Goal: Transaction & Acquisition: Purchase product/service

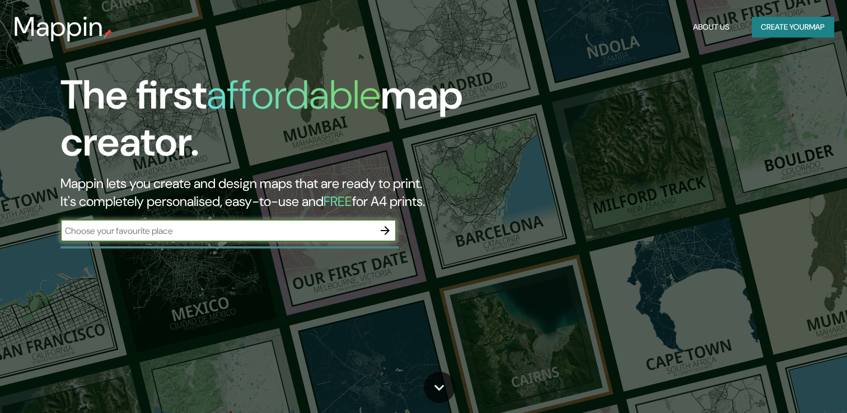
click at [282, 233] on input "text" at bounding box center [217, 231] width 314 height 13
type input "h"
type input "hafencity"
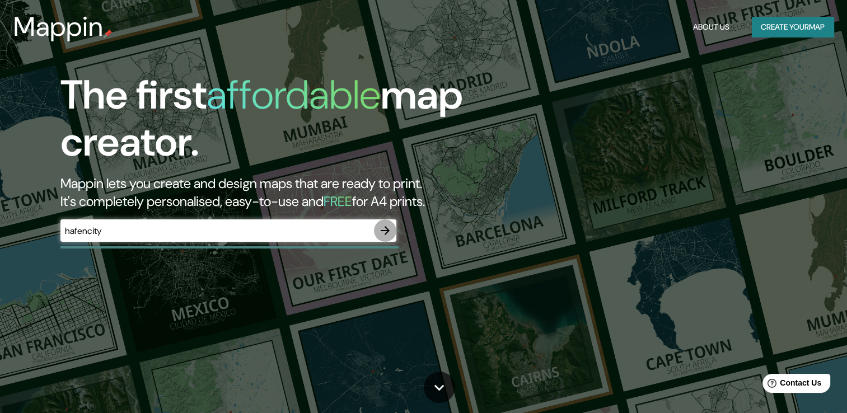
click at [385, 232] on icon "button" at bounding box center [385, 230] width 13 height 13
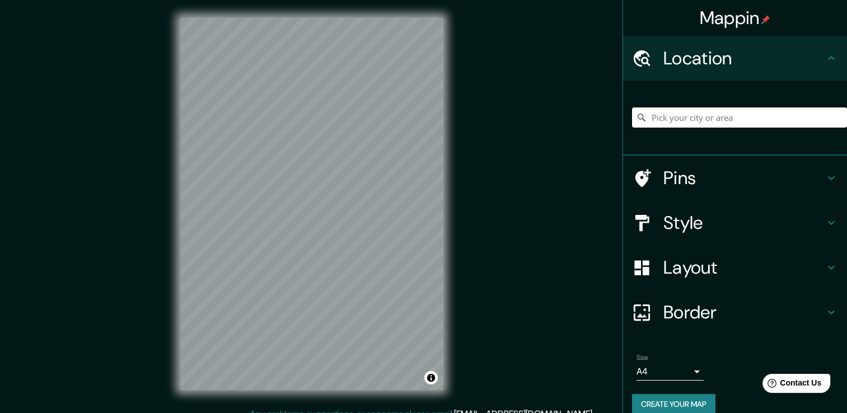
click at [659, 122] on input "Pick your city or area" at bounding box center [739, 118] width 215 height 20
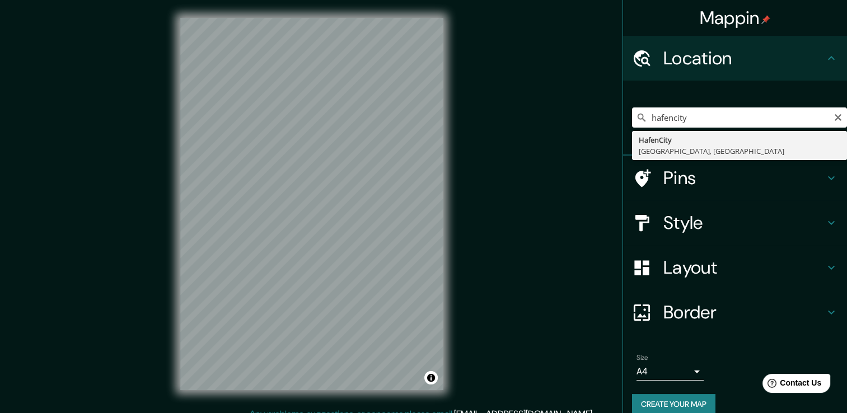
type input "HafenCity, [GEOGRAPHIC_DATA], [GEOGRAPHIC_DATA]"
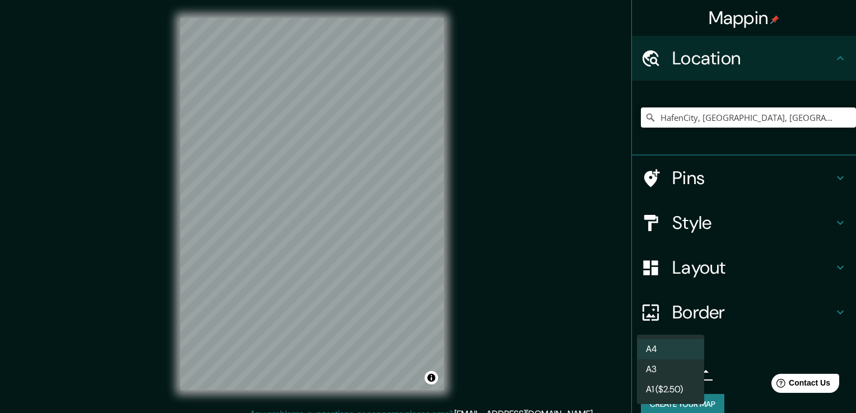
click at [685, 372] on body "Mappin Location HafenCity, [GEOGRAPHIC_DATA], [GEOGRAPHIC_DATA] Pins Style Layo…" at bounding box center [428, 206] width 856 height 413
click at [666, 372] on li "A3" at bounding box center [670, 370] width 67 height 20
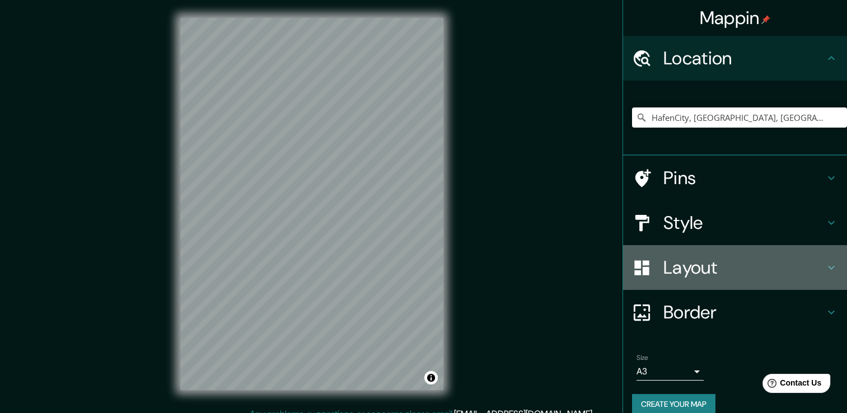
click at [718, 273] on h4 "Layout" at bounding box center [744, 267] width 161 height 22
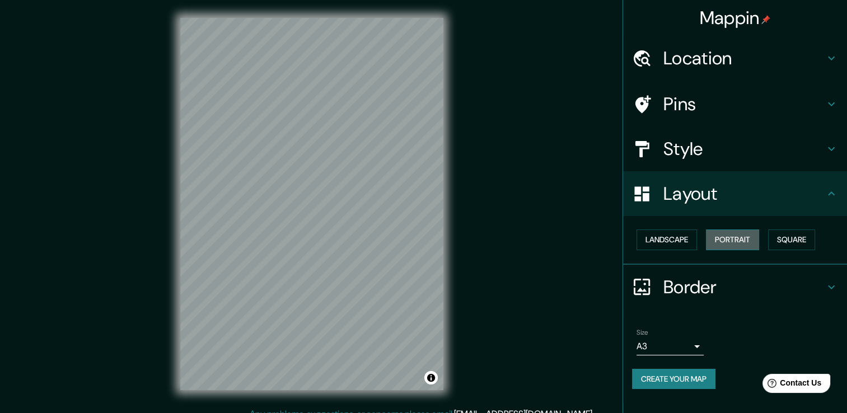
click at [728, 241] on button "Portrait" at bounding box center [732, 240] width 53 height 21
click at [676, 240] on button "Landscape" at bounding box center [667, 240] width 60 height 21
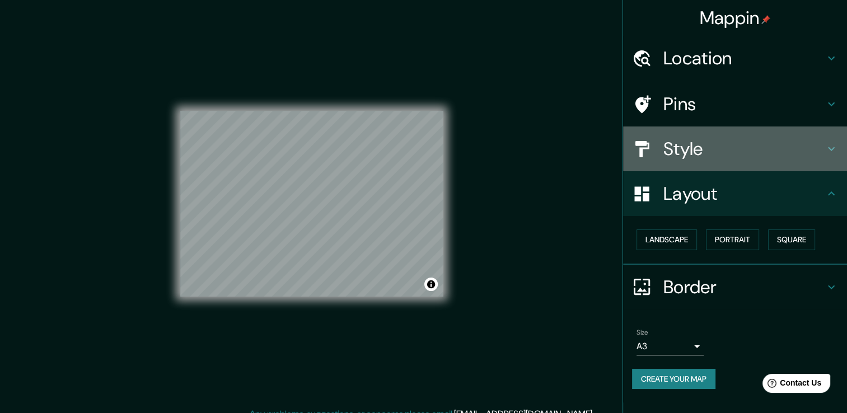
click at [674, 153] on h4 "Style" at bounding box center [744, 149] width 161 height 22
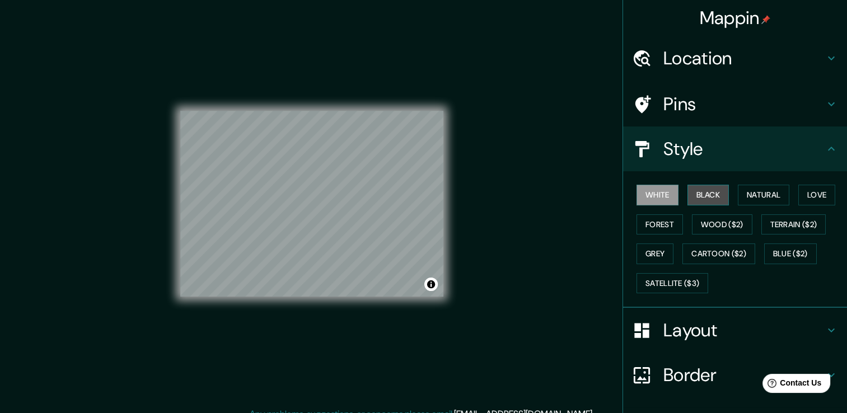
click at [697, 197] on button "Black" at bounding box center [709, 195] width 42 height 21
click at [809, 193] on button "Love" at bounding box center [817, 195] width 37 height 21
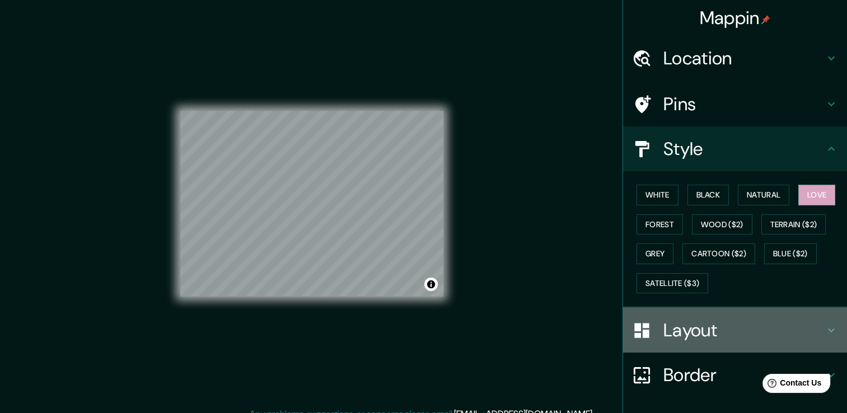
click at [669, 334] on h4 "Layout" at bounding box center [744, 330] width 161 height 22
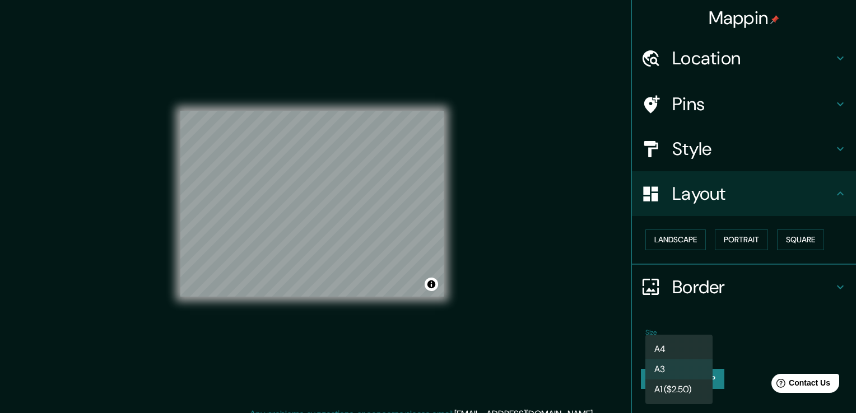
click at [668, 339] on body "Mappin Location HafenCity, Hamburgo, Alemania Pins Style Layout Landscape Portr…" at bounding box center [428, 206] width 856 height 413
click at [664, 356] on li "A4" at bounding box center [678, 349] width 67 height 20
type input "single"
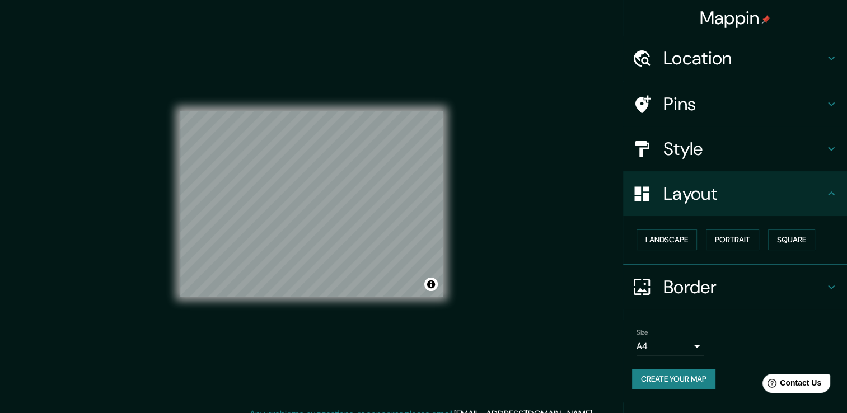
click at [736, 413] on html "Mappin Location HafenCity, Hamburgo, Alemania Pins Style Layout Landscape Portr…" at bounding box center [423, 206] width 847 height 413
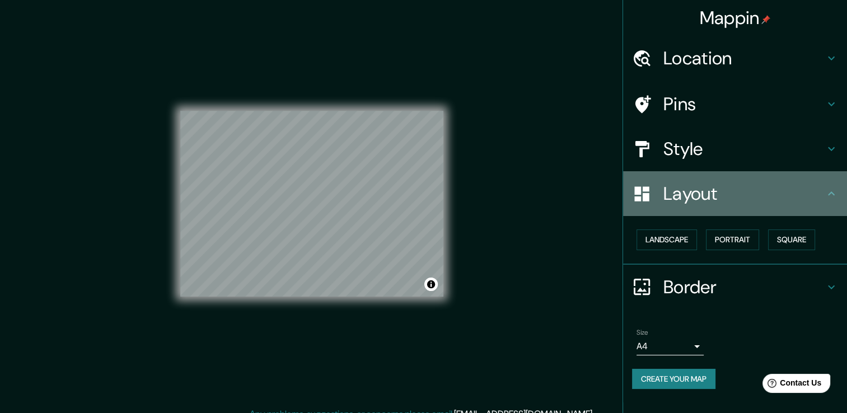
click at [732, 178] on div "Layout" at bounding box center [735, 193] width 224 height 45
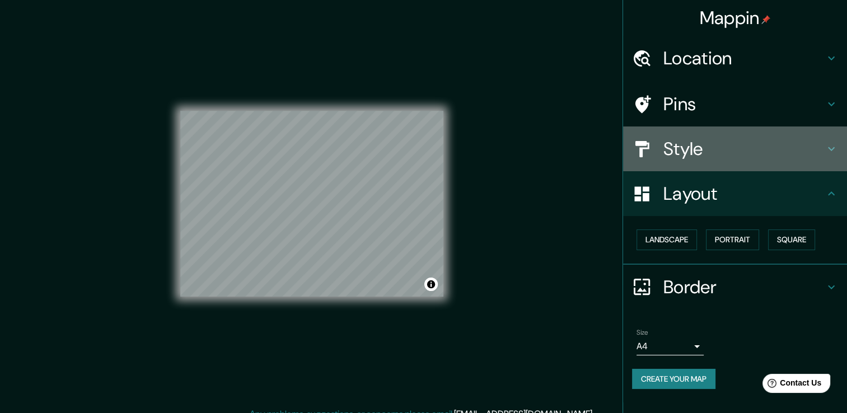
click at [708, 138] on h4 "Style" at bounding box center [744, 149] width 161 height 22
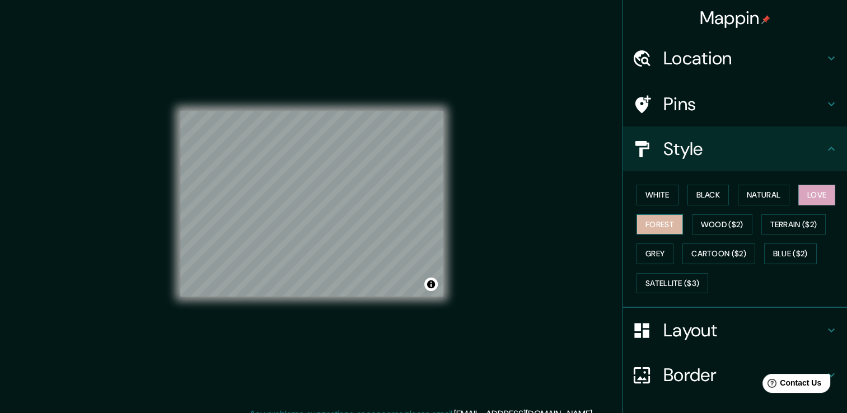
click at [652, 220] on button "Forest" at bounding box center [660, 224] width 46 height 21
click at [699, 223] on button "Wood ($2)" at bounding box center [722, 224] width 60 height 21
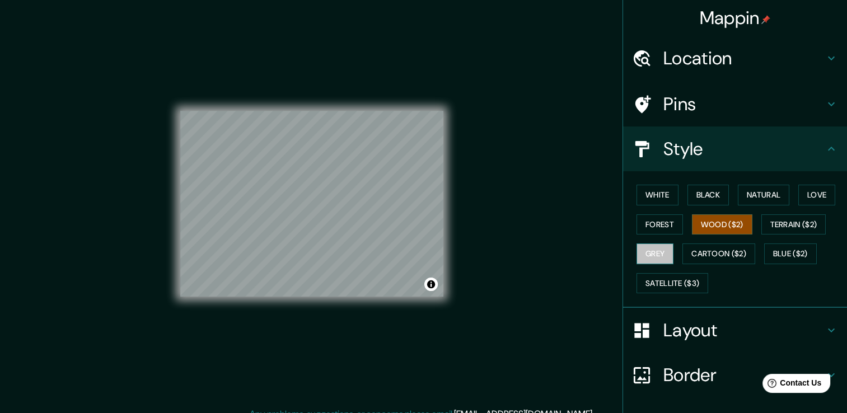
click at [654, 256] on button "Grey" at bounding box center [655, 254] width 37 height 21
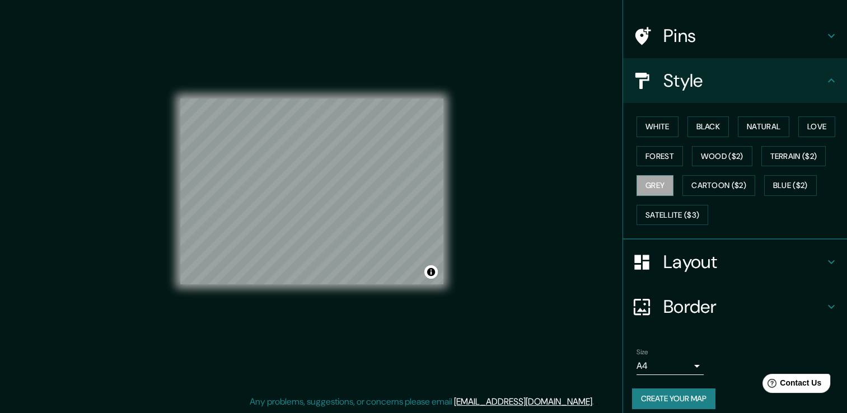
scroll to position [76, 0]
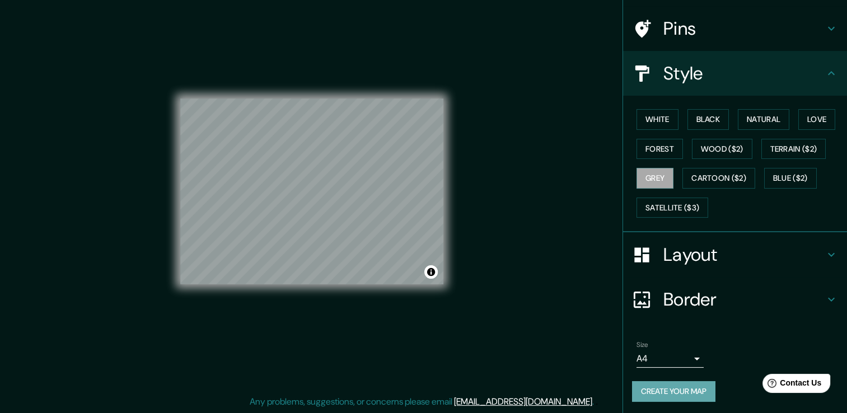
click at [661, 386] on button "Create your map" at bounding box center [673, 391] width 83 height 21
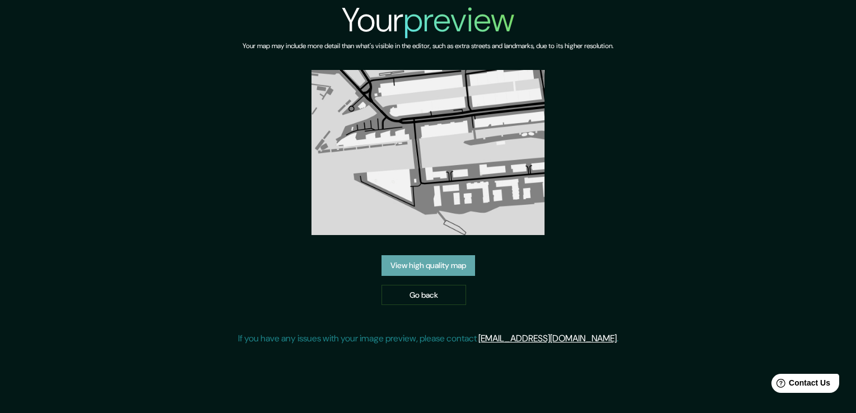
click at [464, 266] on link "View high quality map" at bounding box center [428, 265] width 94 height 21
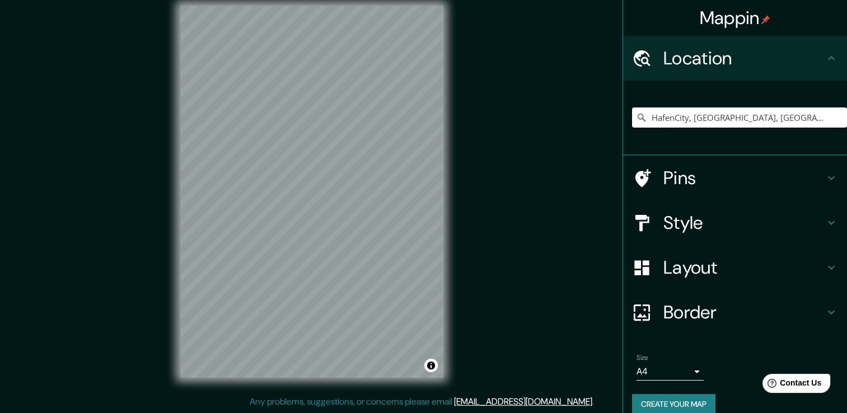
click at [791, 113] on input "HafenCity, [GEOGRAPHIC_DATA], [GEOGRAPHIC_DATA]" at bounding box center [739, 118] width 215 height 20
click at [704, 116] on input "HafenCity, [GEOGRAPHIC_DATA], [GEOGRAPHIC_DATA]" at bounding box center [739, 118] width 215 height 20
click at [772, 120] on input "HafenCity, [GEOGRAPHIC_DATA], [GEOGRAPHIC_DATA]" at bounding box center [739, 118] width 215 height 20
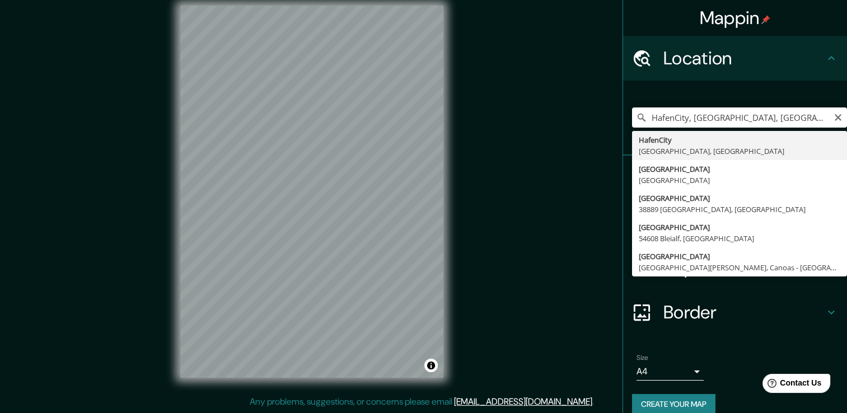
type input "HafenCity, [GEOGRAPHIC_DATA], [GEOGRAPHIC_DATA]"
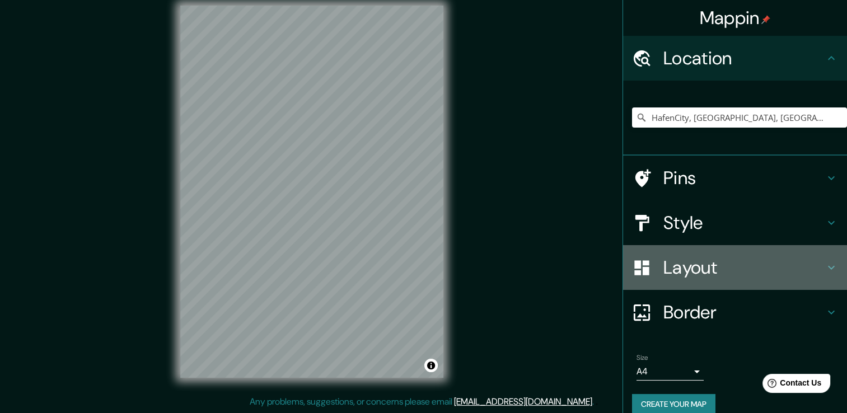
click at [694, 265] on h4 "Layout" at bounding box center [744, 267] width 161 height 22
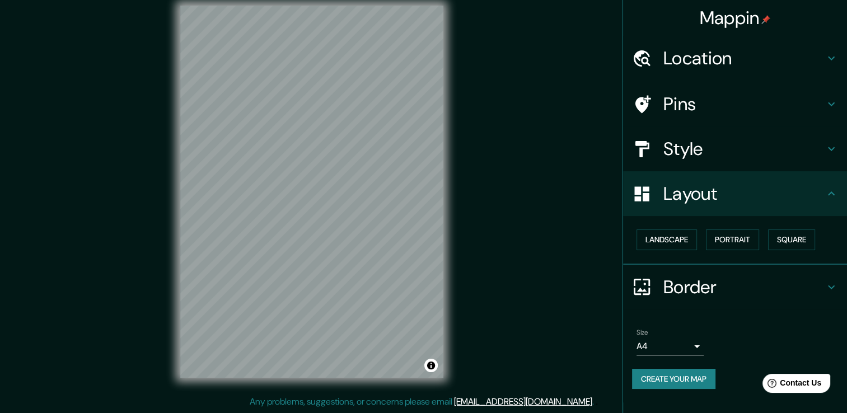
click at [694, 158] on h4 "Style" at bounding box center [744, 149] width 161 height 22
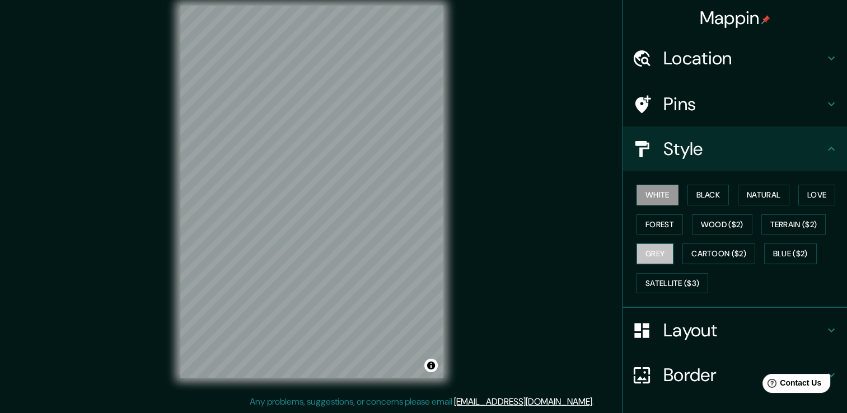
click at [659, 246] on button "Grey" at bounding box center [655, 254] width 37 height 21
